Goal: Browse casually

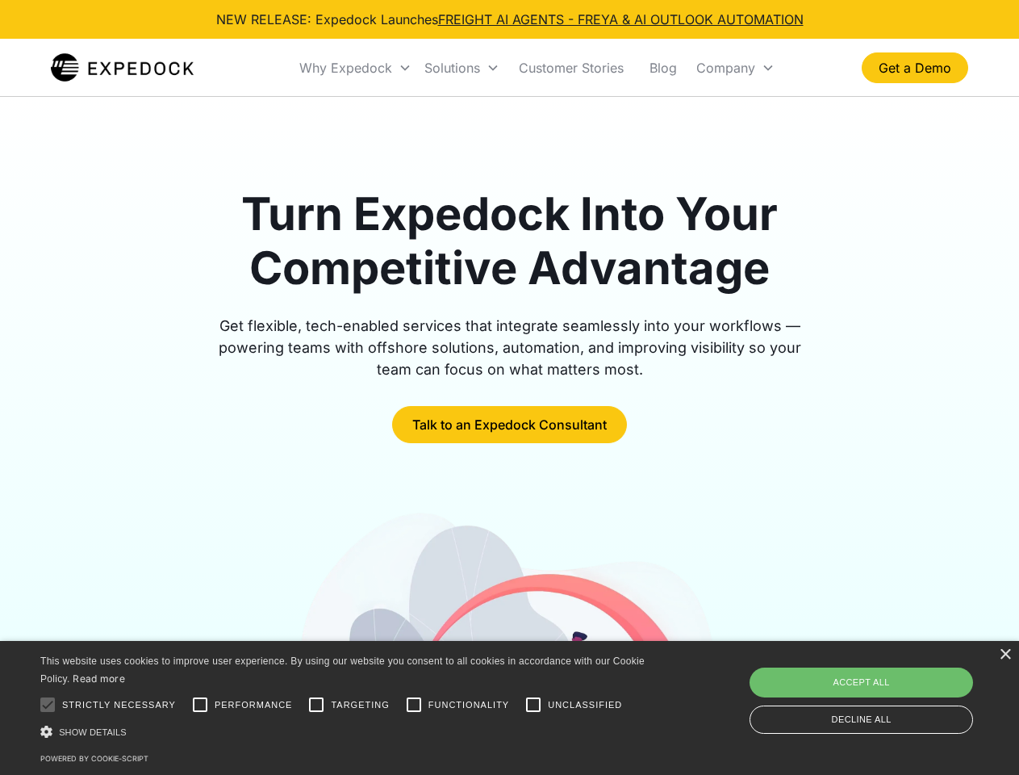
click at [356, 68] on div "Why Expedock" at bounding box center [345, 68] width 93 height 16
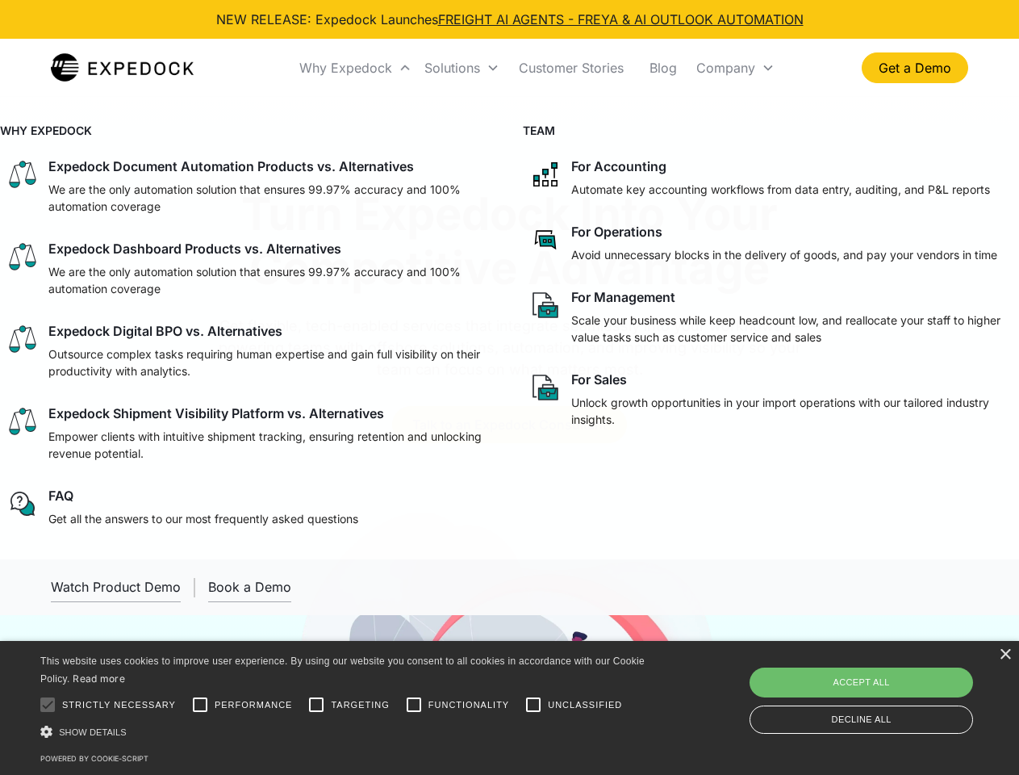
click at [462, 68] on div "Solutions" at bounding box center [453, 68] width 56 height 16
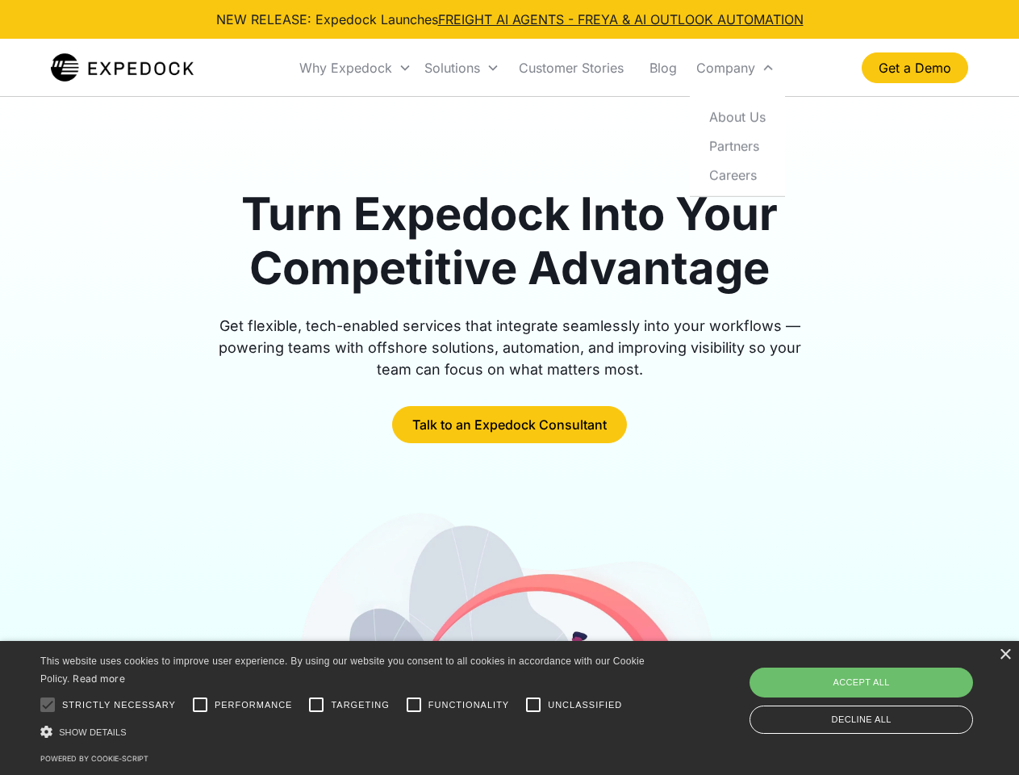
click at [735, 68] on div "Company" at bounding box center [726, 68] width 59 height 16
click at [48, 705] on div at bounding box center [47, 704] width 32 height 32
click at [200, 705] on input "Performance" at bounding box center [200, 704] width 32 height 32
checkbox input "true"
click at [316, 705] on input "Targeting" at bounding box center [316, 704] width 32 height 32
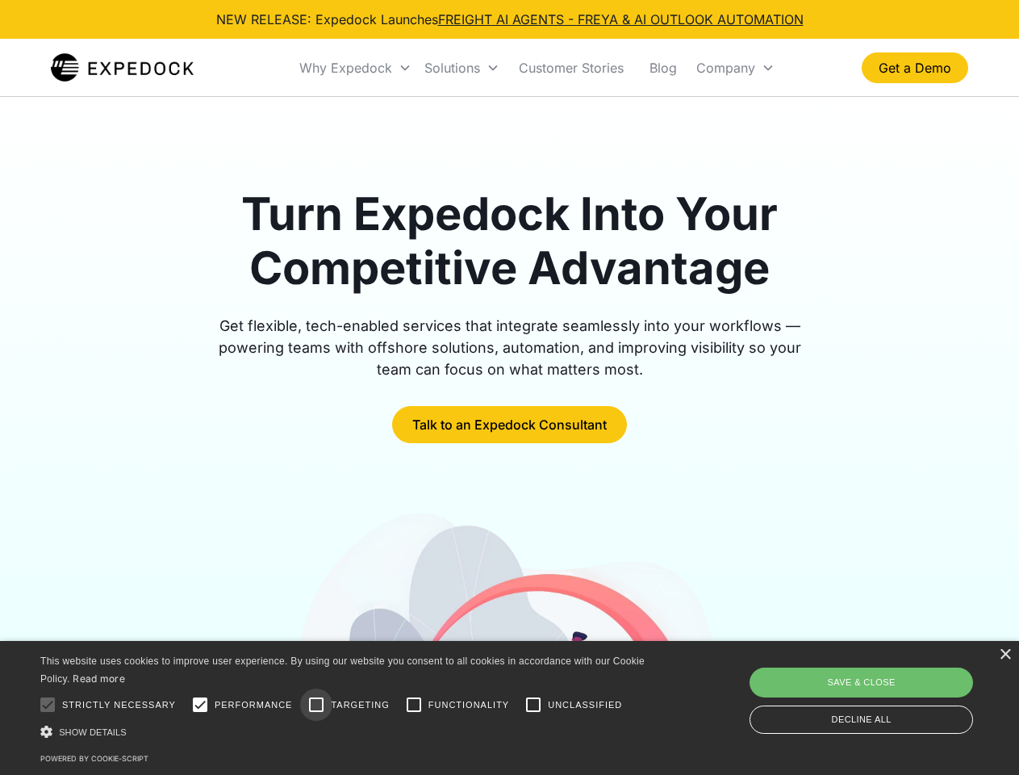
checkbox input "true"
click at [414, 705] on input "Functionality" at bounding box center [414, 704] width 32 height 32
checkbox input "true"
click at [533, 705] on input "Unclassified" at bounding box center [533, 704] width 32 height 32
checkbox input "true"
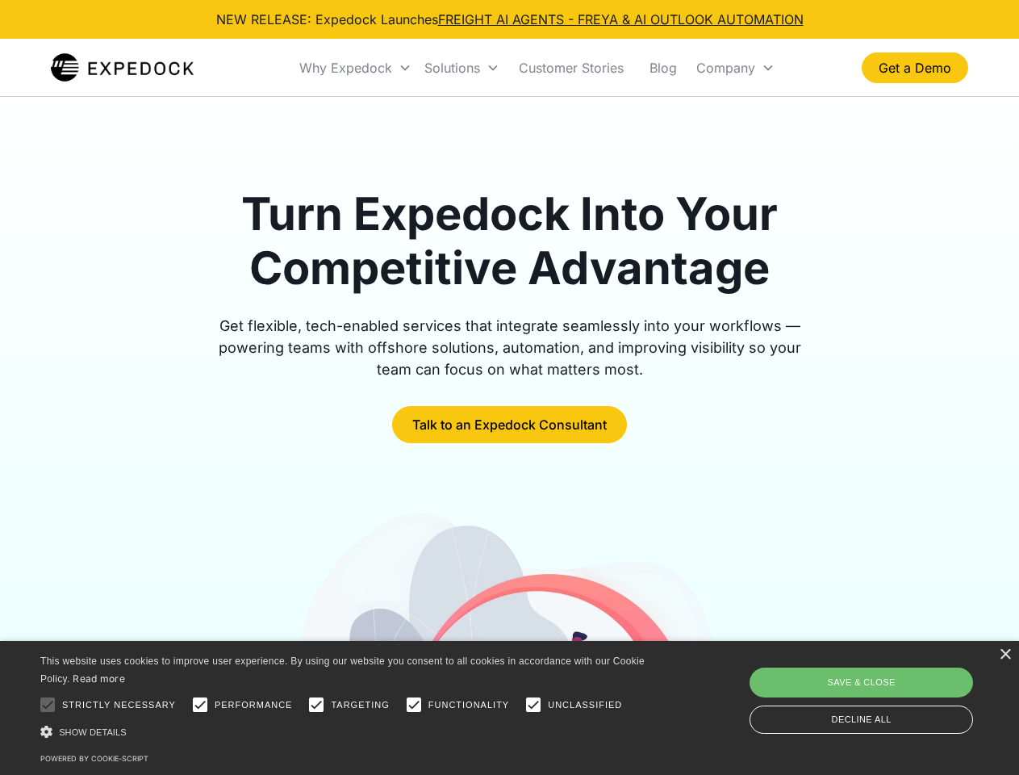
click at [345, 731] on div "Show details Hide details" at bounding box center [345, 731] width 610 height 17
